Goal: Transaction & Acquisition: Purchase product/service

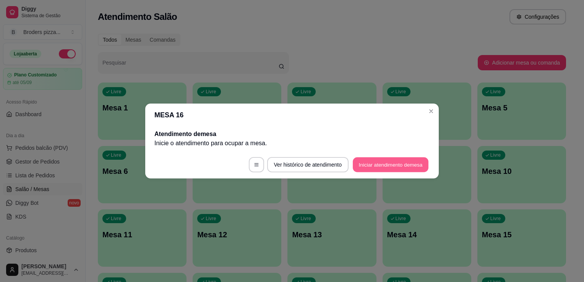
click at [378, 171] on button "Iniciar atendimento de mesa" at bounding box center [391, 165] width 76 height 15
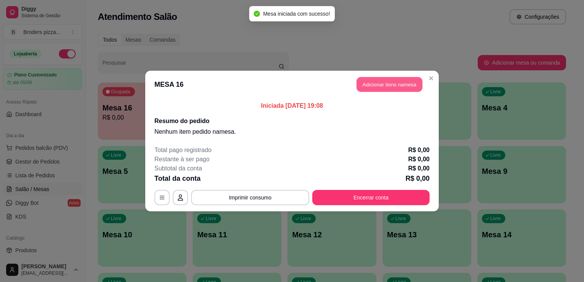
click at [368, 91] on button "Adicionar itens na mesa" at bounding box center [390, 84] width 66 height 15
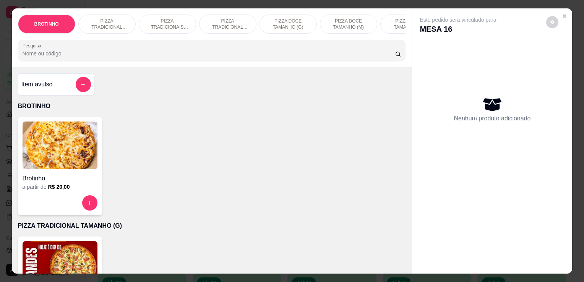
click at [109, 24] on p "PIZZA TRADICIONAL TAMANHO (G)" at bounding box center [107, 24] width 44 height 12
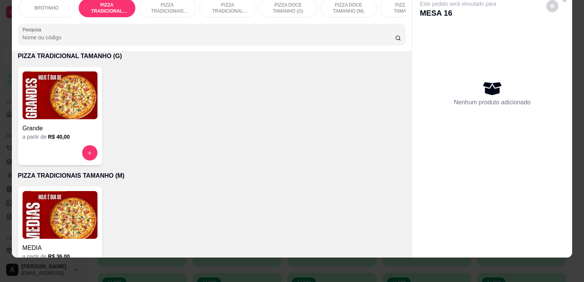
click at [60, 126] on h4 "Grande" at bounding box center [60, 128] width 75 height 9
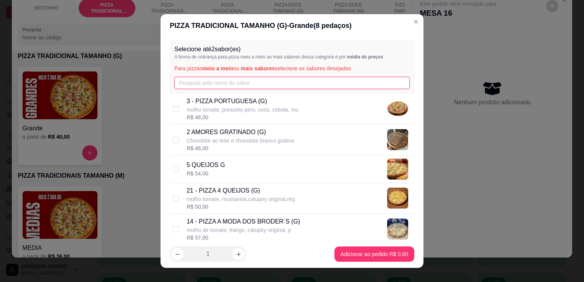
click at [223, 79] on input "text" at bounding box center [292, 83] width 236 height 12
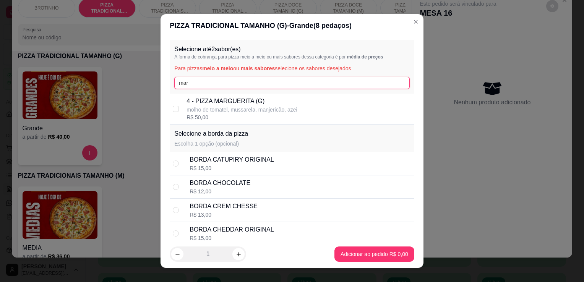
type input "mar"
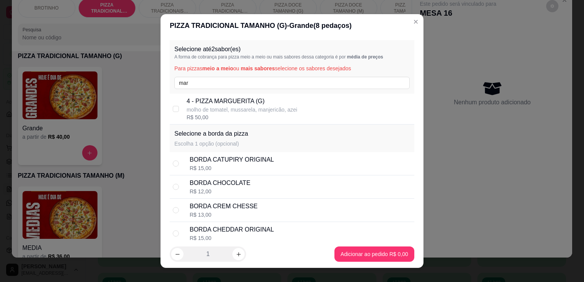
click at [227, 103] on p "4 - PIZZA MARGUERITA (G)" at bounding box center [242, 101] width 111 height 9
checkbox input "true"
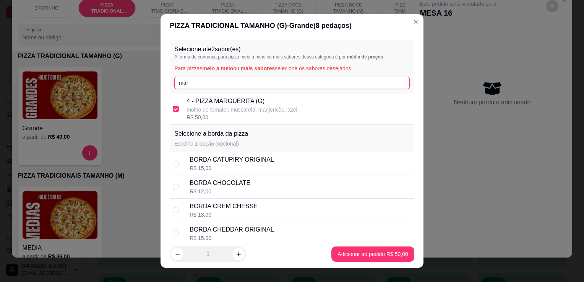
click at [223, 86] on input "mar" at bounding box center [292, 83] width 236 height 12
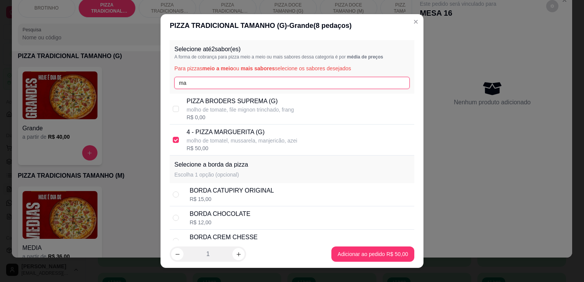
type input "m"
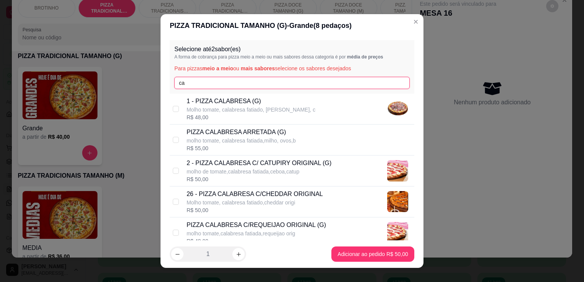
type input "ca"
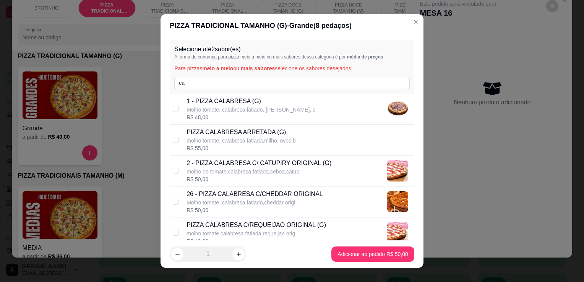
click at [228, 99] on p "1 - PIZZA CALABRESA (G)" at bounding box center [251, 101] width 129 height 9
checkbox input "true"
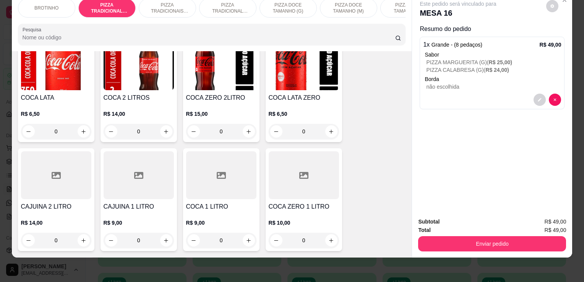
scroll to position [908, 0]
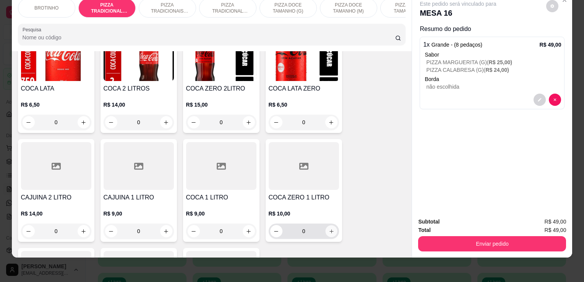
click at [328, 229] on icon "increase-product-quantity" at bounding box center [331, 232] width 6 height 6
type input "1"
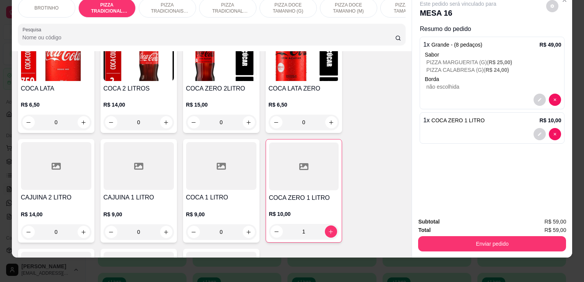
drag, startPoint x: 442, startPoint y: 230, endPoint x: 444, endPoint y: 238, distance: 7.7
click at [444, 238] on div "Enviar pedido" at bounding box center [492, 242] width 148 height 17
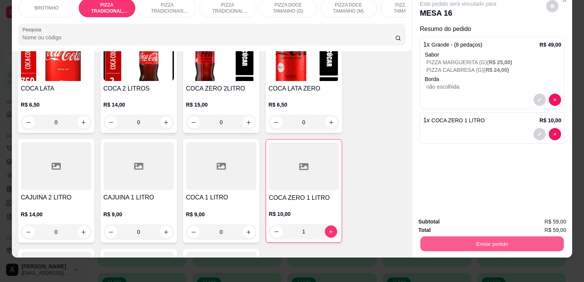
click at [444, 238] on button "Enviar pedido" at bounding box center [492, 243] width 143 height 15
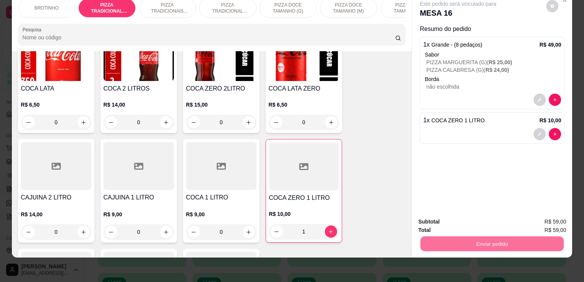
click at [444, 221] on button "Não registrar e enviar pedido" at bounding box center [467, 219] width 77 height 14
